Goal: Transaction & Acquisition: Purchase product/service

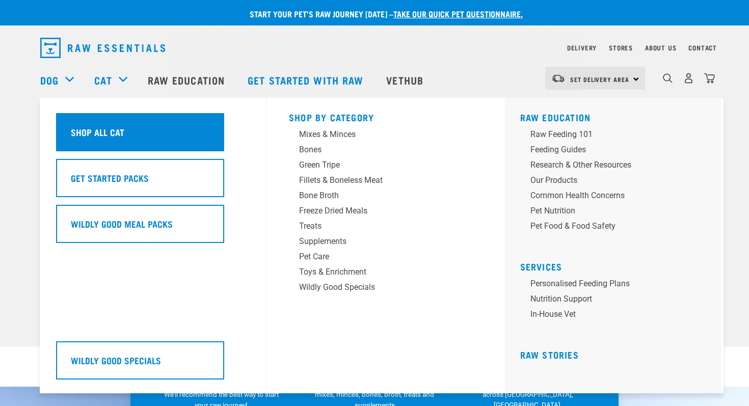
click at [121, 146] on div "Shop All Cat" at bounding box center [140, 132] width 168 height 38
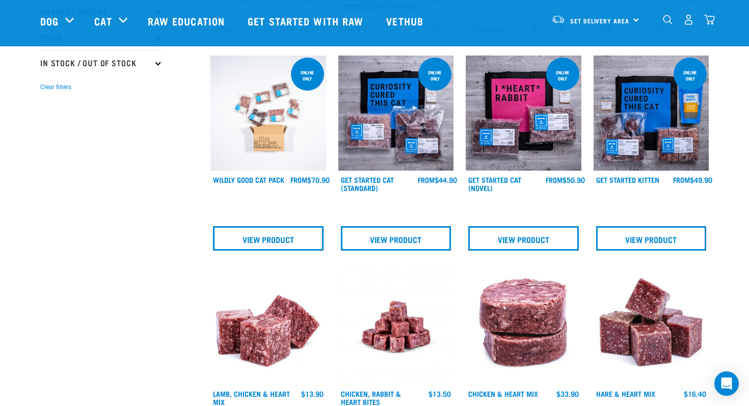
scroll to position [274, 0]
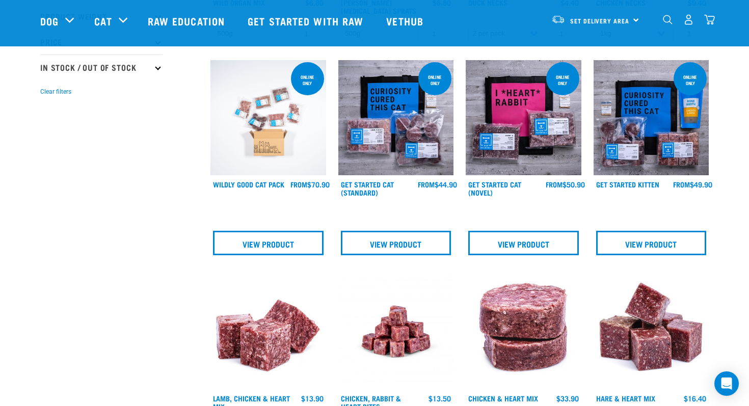
click at [391, 100] on img at bounding box center [397, 118] width 116 height 116
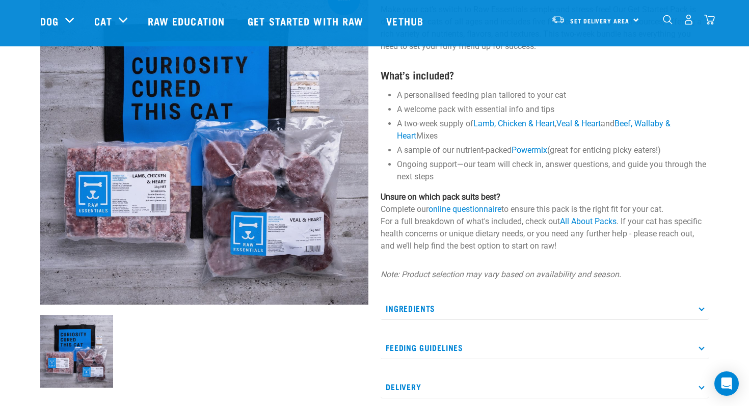
scroll to position [103, 0]
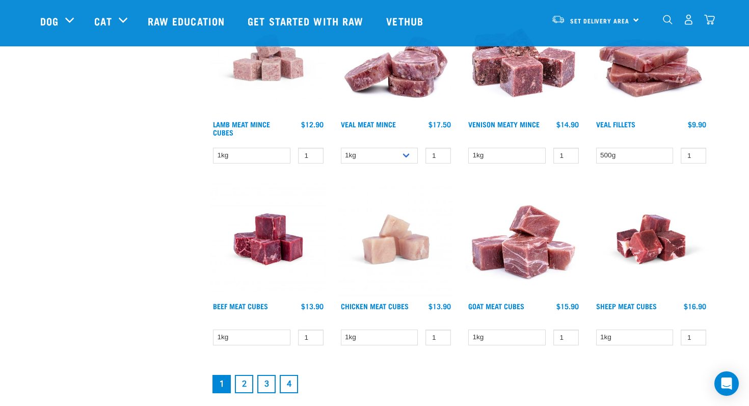
scroll to position [1346, 0]
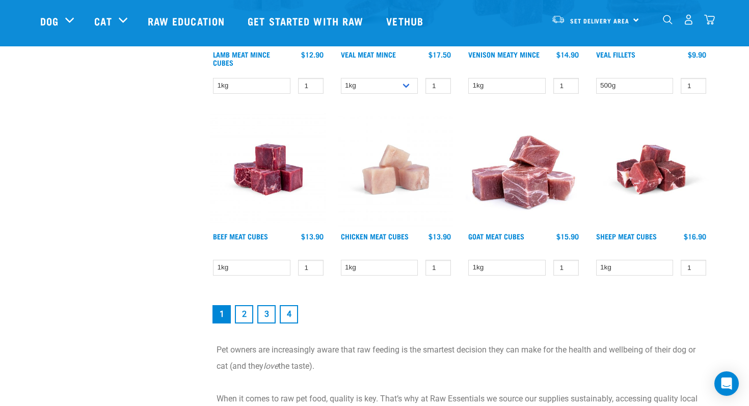
click at [244, 318] on link "2" at bounding box center [244, 314] width 18 height 18
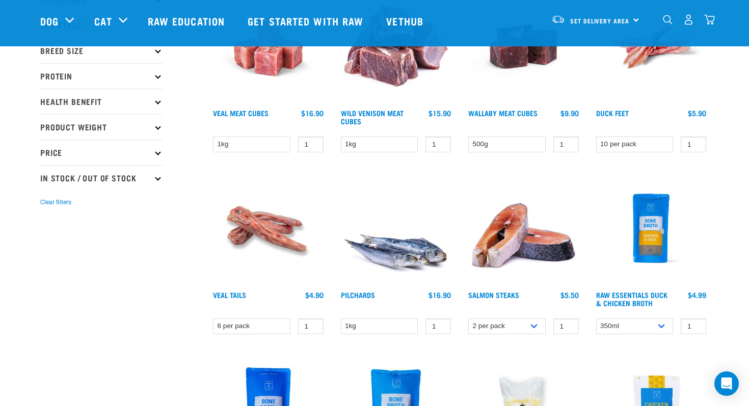
scroll to position [177, 0]
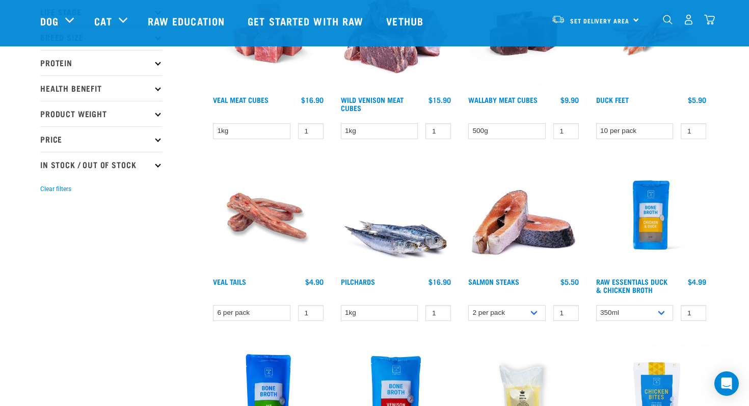
click at [509, 229] on img at bounding box center [524, 216] width 116 height 116
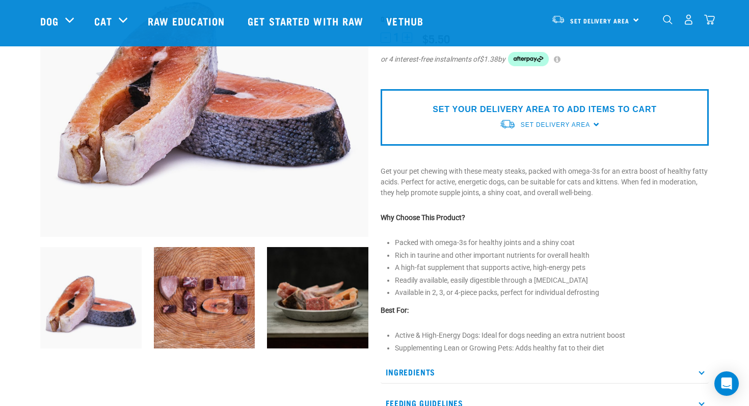
scroll to position [169, 0]
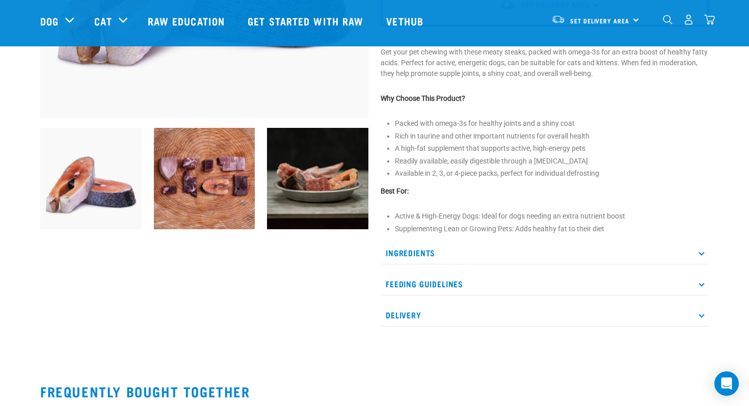
click at [496, 287] on p "Feeding Guidelines" at bounding box center [545, 284] width 328 height 23
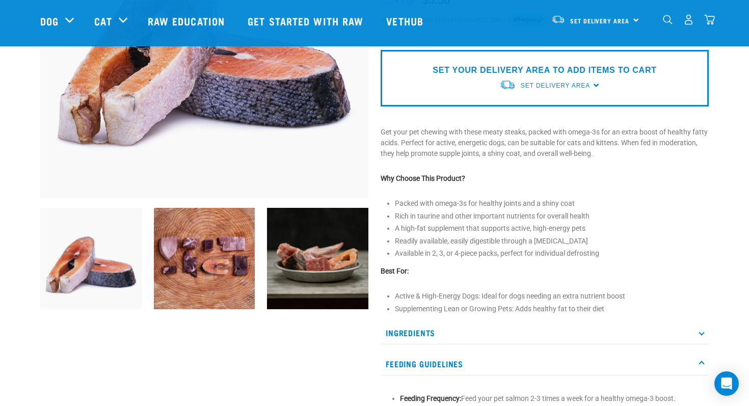
scroll to position [204, 0]
click at [244, 266] on img at bounding box center [204, 259] width 101 height 101
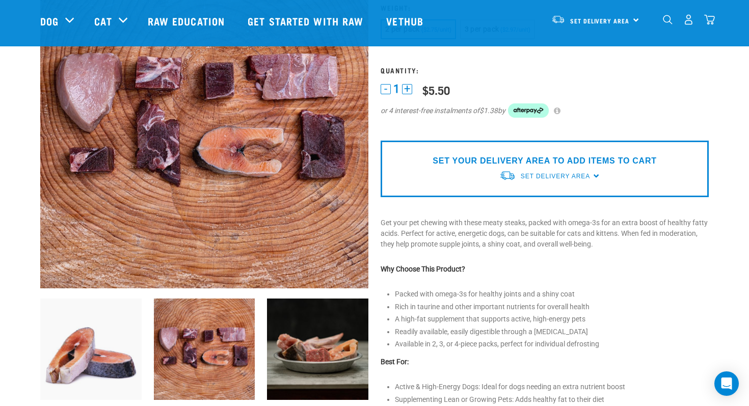
scroll to position [115, 0]
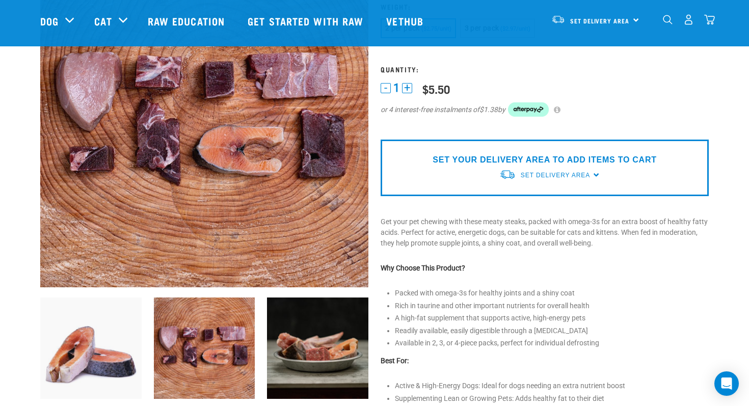
click at [312, 359] on img at bounding box center [317, 348] width 101 height 101
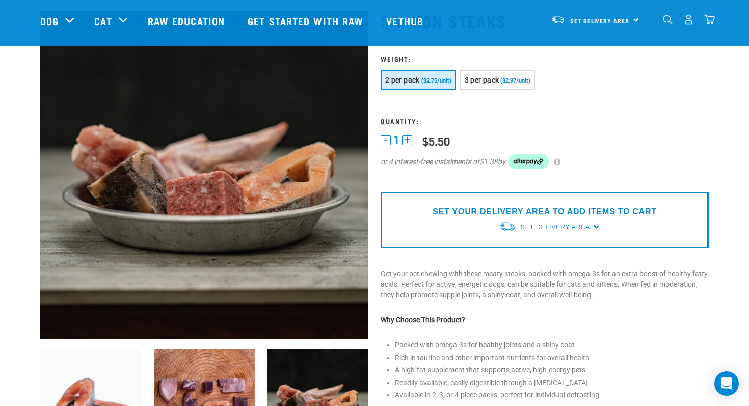
scroll to position [0, 0]
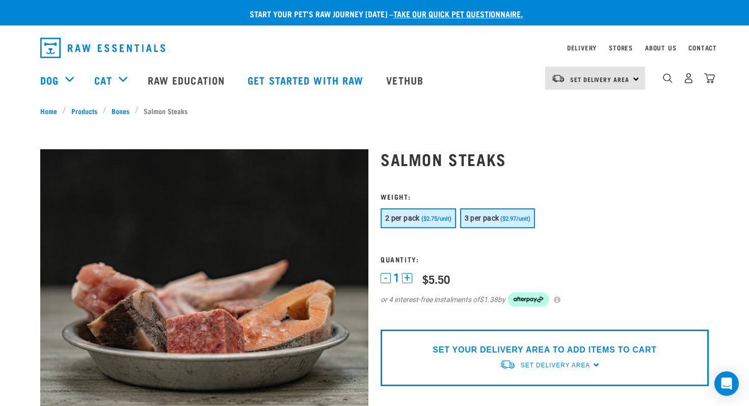
click at [509, 221] on span "($2.97/unit)" at bounding box center [516, 219] width 30 height 7
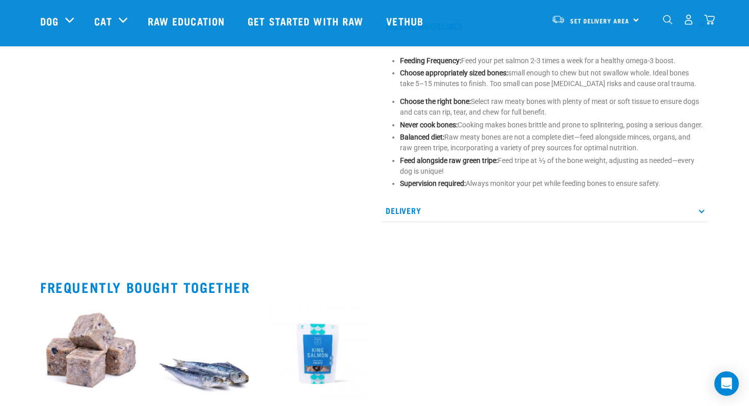
scroll to position [547, 0]
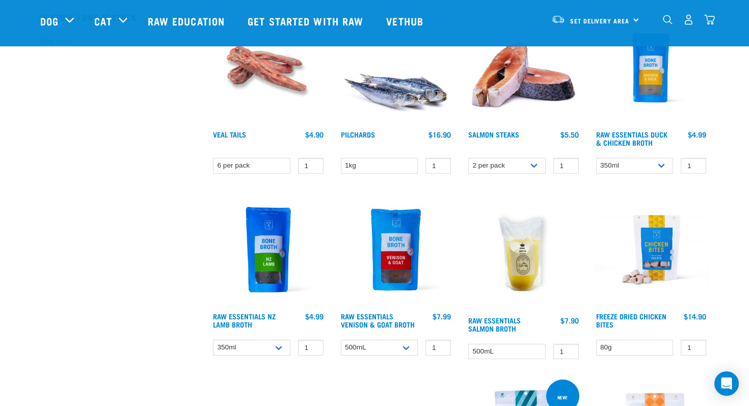
scroll to position [332, 0]
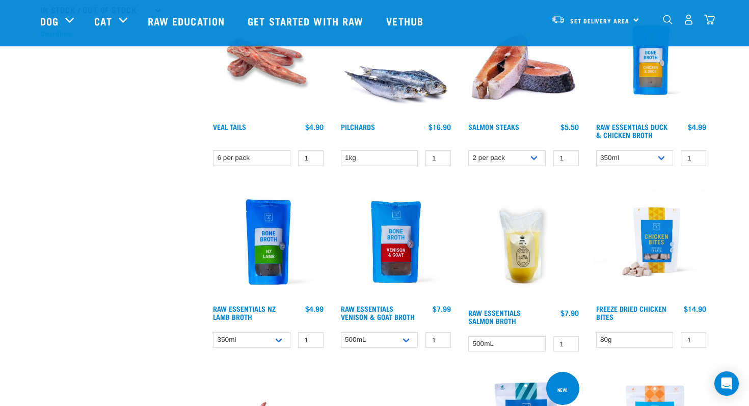
click at [501, 262] on img at bounding box center [524, 244] width 116 height 119
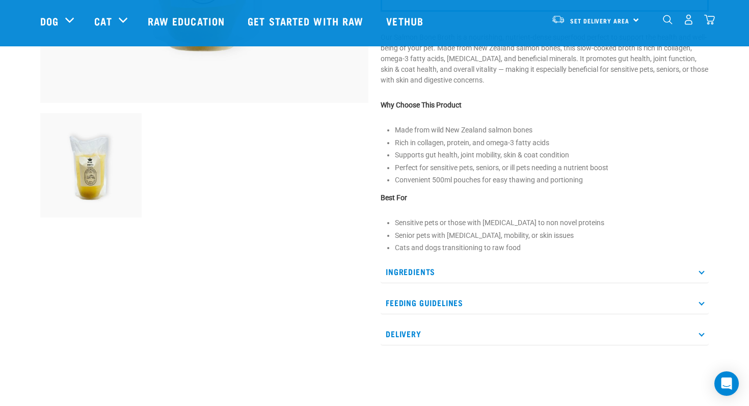
click at [445, 301] on p "Feeding Guidelines" at bounding box center [545, 303] width 328 height 23
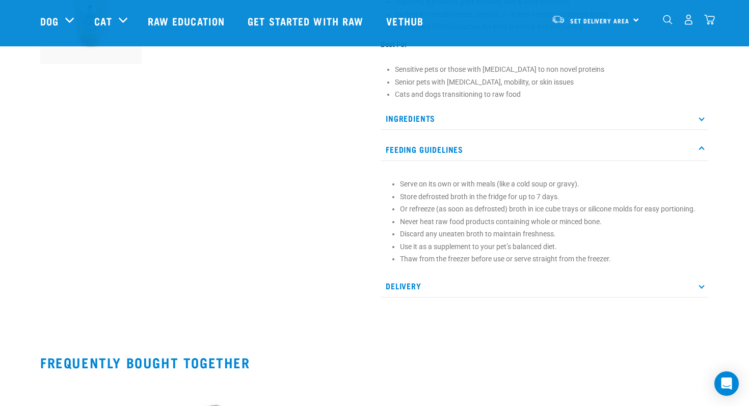
scroll to position [455, 0]
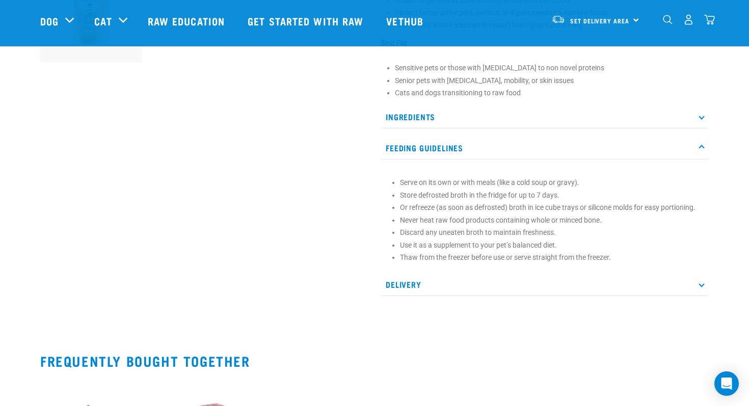
click at [412, 148] on p "Feeding Guidelines" at bounding box center [545, 148] width 328 height 23
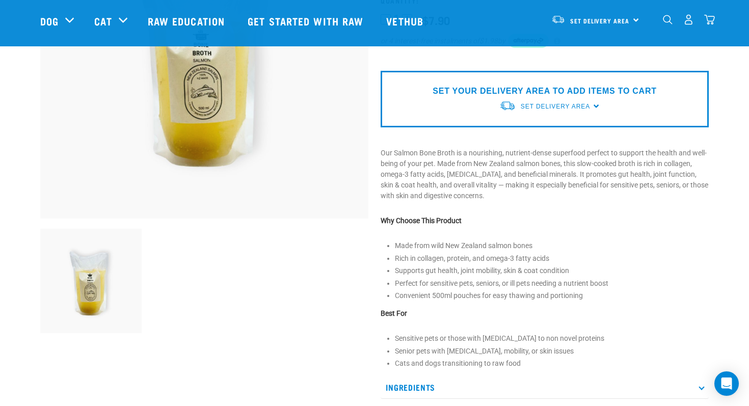
scroll to position [143, 0]
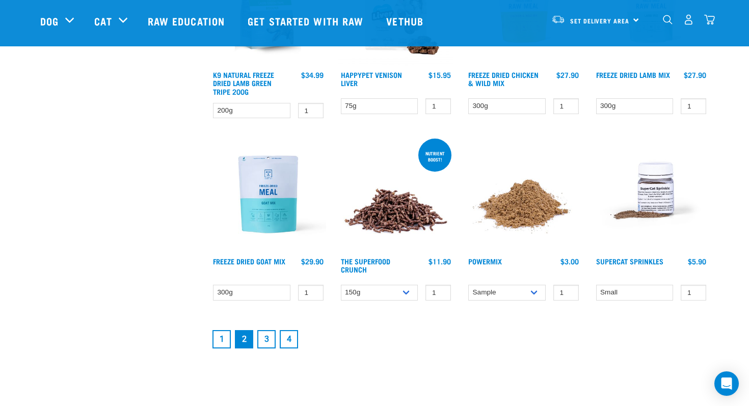
scroll to position [1309, 0]
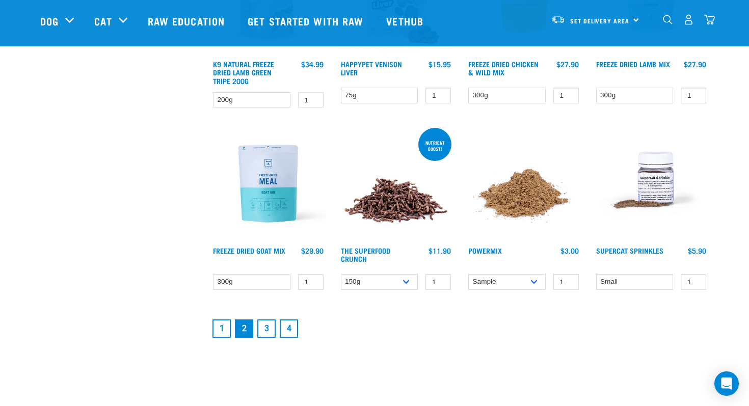
click at [665, 175] on img at bounding box center [652, 184] width 116 height 116
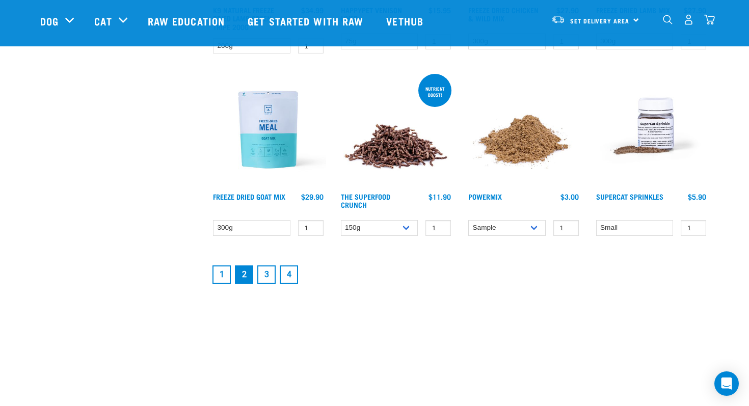
scroll to position [1373, 0]
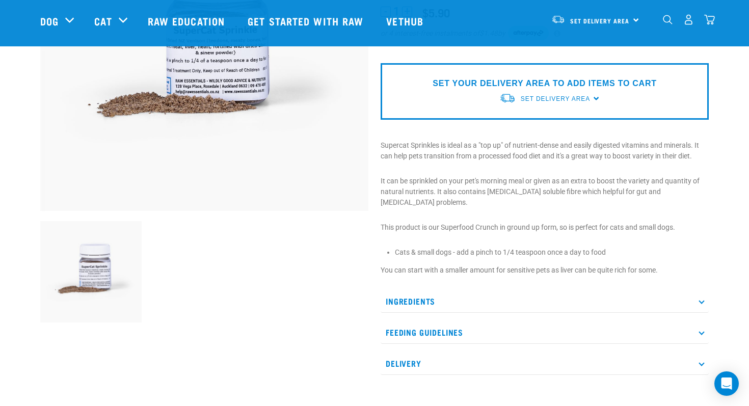
scroll to position [199, 0]
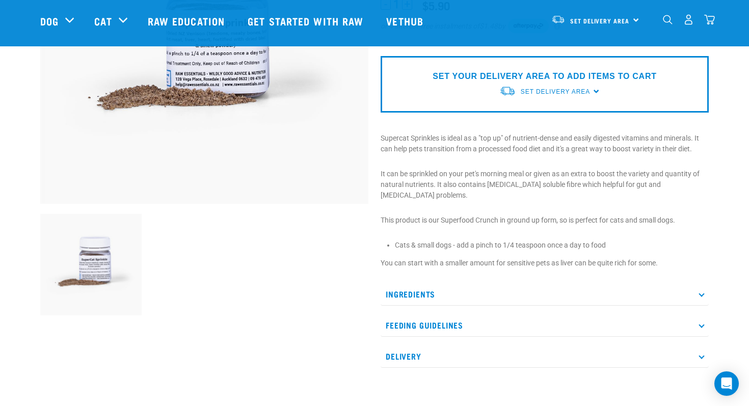
click at [421, 283] on p "Ingredients" at bounding box center [545, 294] width 328 height 23
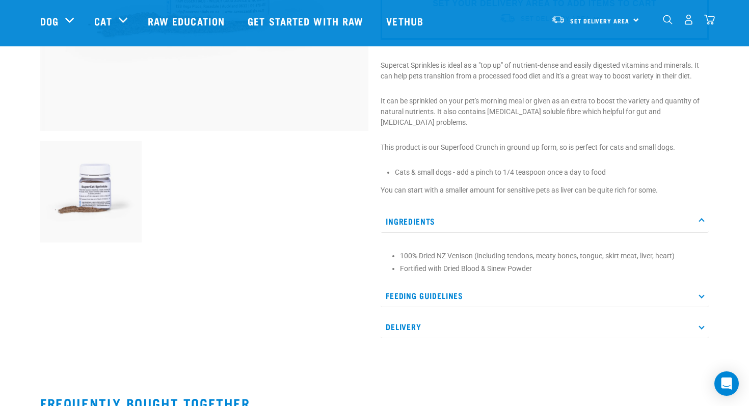
scroll to position [273, 0]
click at [440, 209] on p "Ingredients" at bounding box center [545, 220] width 328 height 23
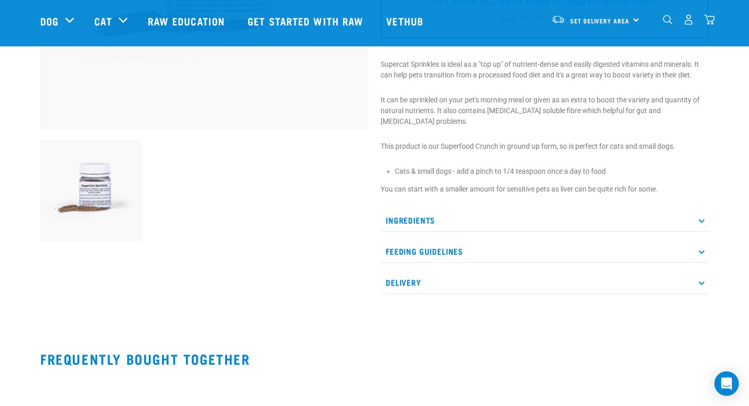
click at [442, 228] on div "Ingredients 100% Dried NZ Venison (including tendons, meaty bones, tongue, skir…" at bounding box center [545, 251] width 328 height 85
click at [444, 240] on p "Feeding Guidelines" at bounding box center [545, 251] width 328 height 23
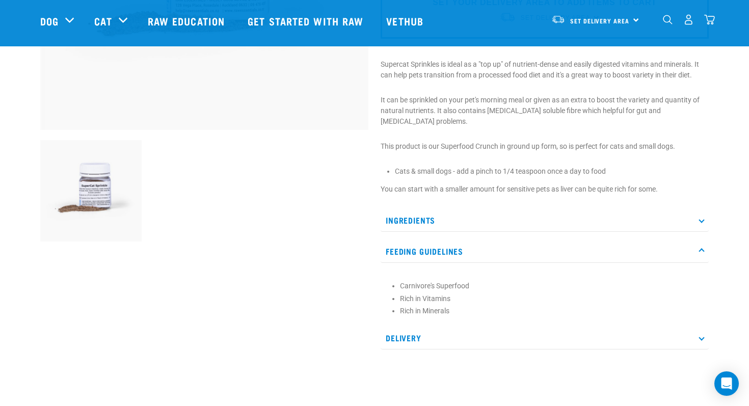
scroll to position [309, 0]
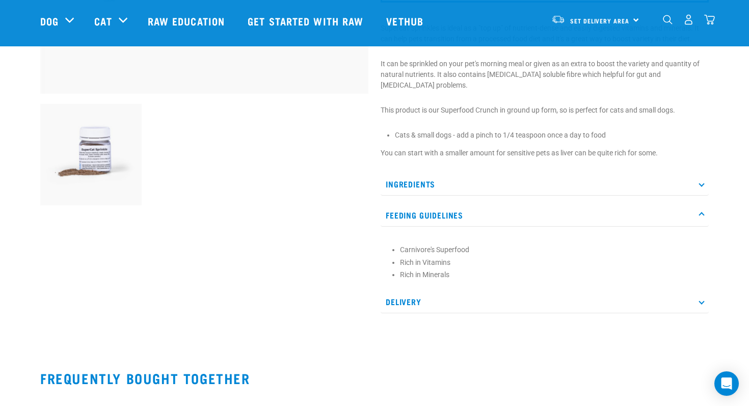
click at [456, 208] on p "Feeding Guidelines" at bounding box center [545, 215] width 328 height 23
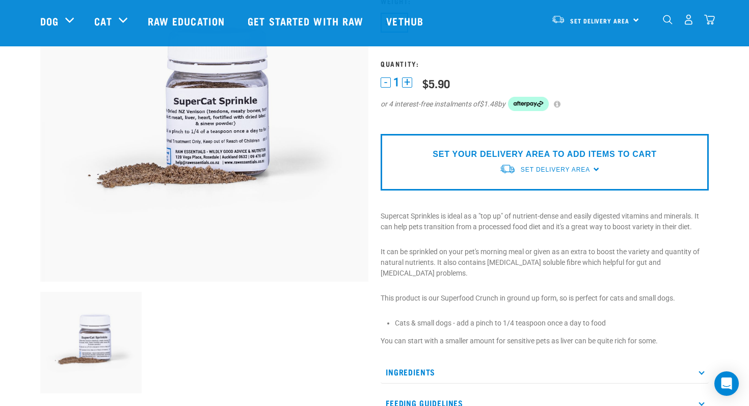
scroll to position [118, 0]
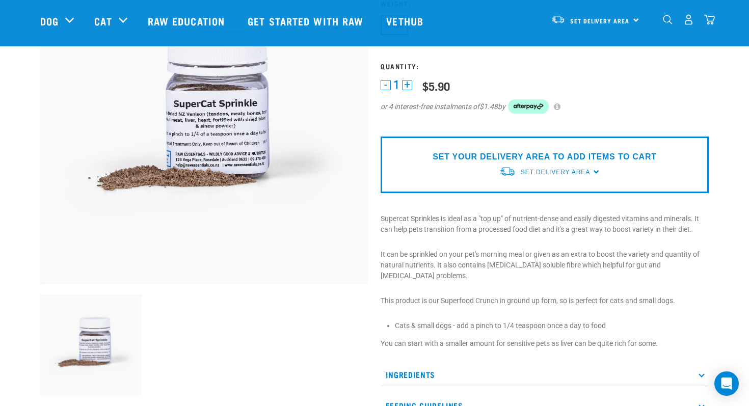
click at [294, 352] on div at bounding box center [204, 346] width 341 height 115
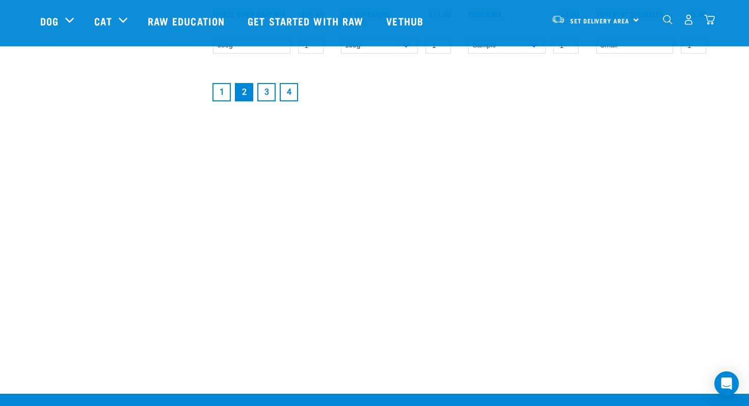
scroll to position [1562, 0]
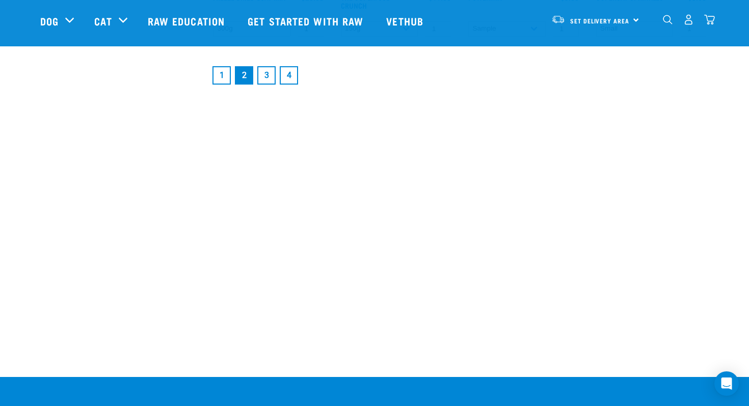
click at [268, 70] on link "3" at bounding box center [266, 75] width 18 height 18
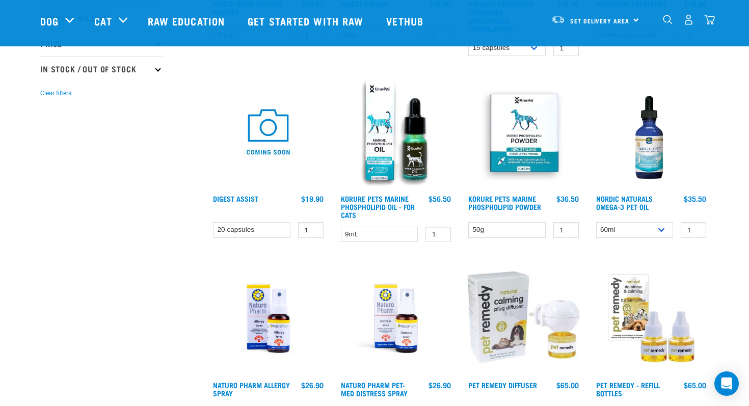
scroll to position [276, 0]
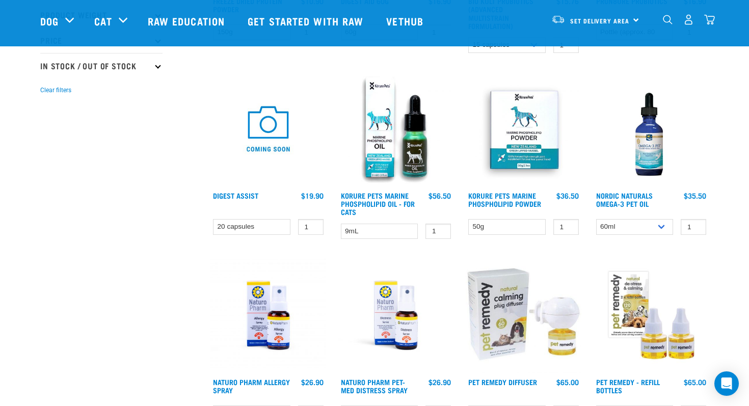
click at [641, 127] on img at bounding box center [652, 129] width 116 height 116
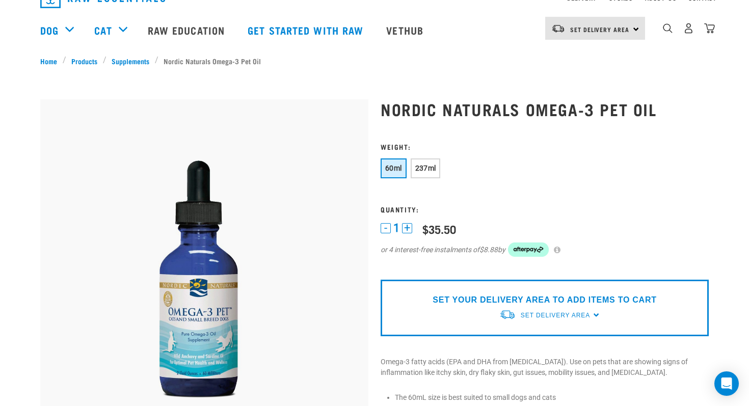
scroll to position [53, 0]
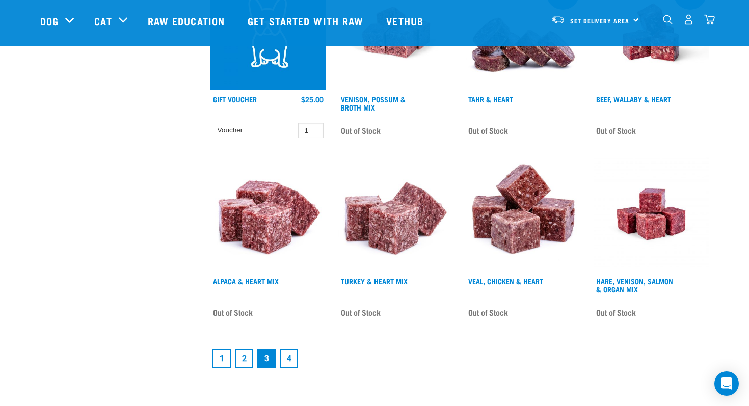
scroll to position [1372, 0]
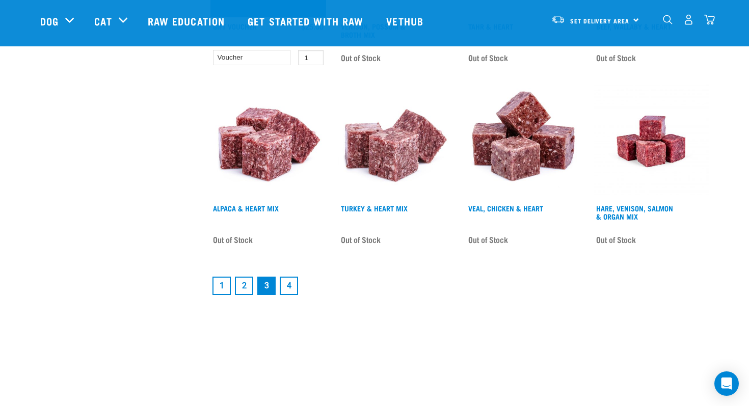
click at [289, 277] on link "4" at bounding box center [289, 286] width 18 height 18
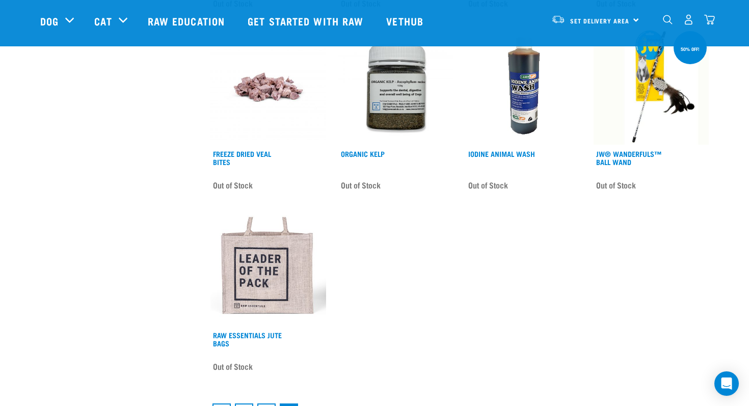
scroll to position [649, 0]
